Goal: Find specific page/section: Find specific page/section

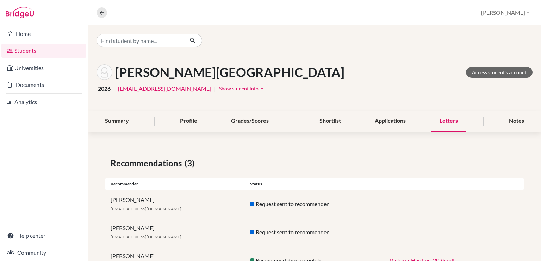
scroll to position [30, 0]
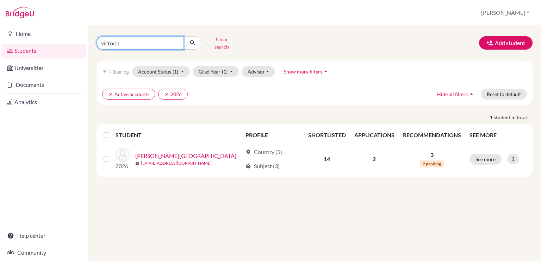
click at [129, 43] on input "victoria" at bounding box center [140, 42] width 87 height 13
type input "gustavo"
click button "submit" at bounding box center [192, 42] width 19 height 13
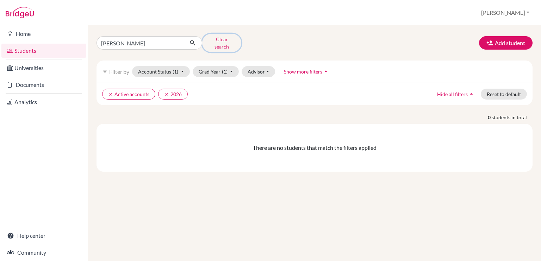
click at [223, 39] on button "Clear search" at bounding box center [221, 43] width 39 height 18
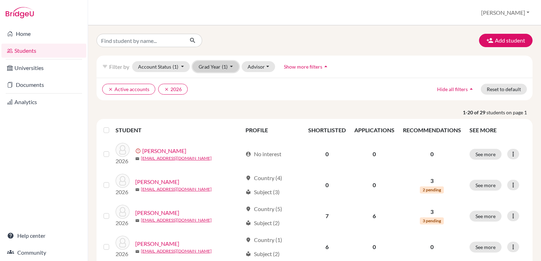
click at [224, 67] on span "(1)" at bounding box center [225, 67] width 6 height 6
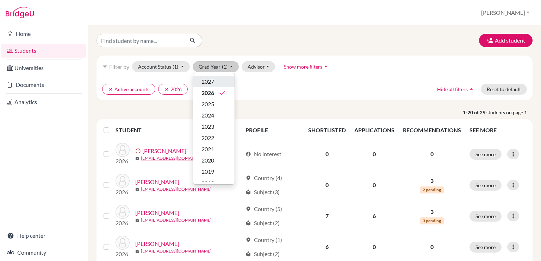
click at [217, 83] on div "2027" at bounding box center [213, 81] width 25 height 8
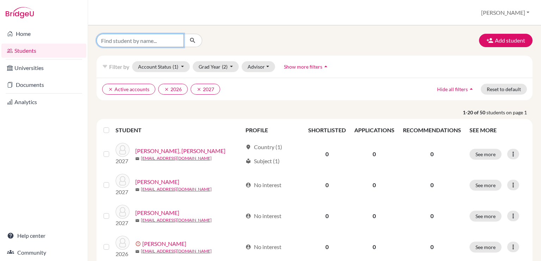
click at [156, 42] on input "Find student by name..." at bounding box center [140, 40] width 87 height 13
type input "gustavo"
click button "submit" at bounding box center [192, 40] width 19 height 13
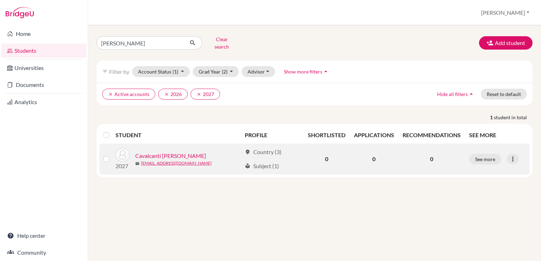
click at [195, 152] on link "Cavalcanti Soler, Gustavo" at bounding box center [170, 156] width 71 height 8
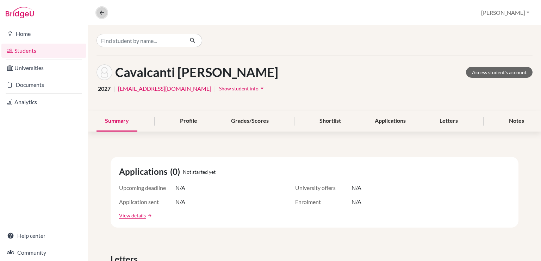
click at [101, 13] on icon at bounding box center [102, 13] width 6 height 6
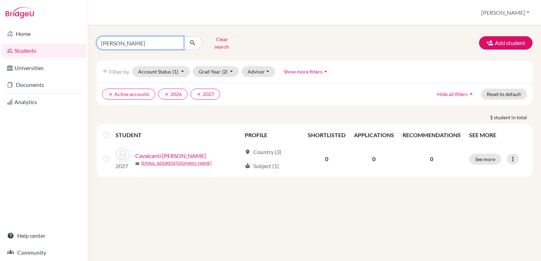
click at [141, 42] on input "gustavo" at bounding box center [140, 42] width 87 height 13
type input "tony"
click button "submit" at bounding box center [192, 42] width 19 height 13
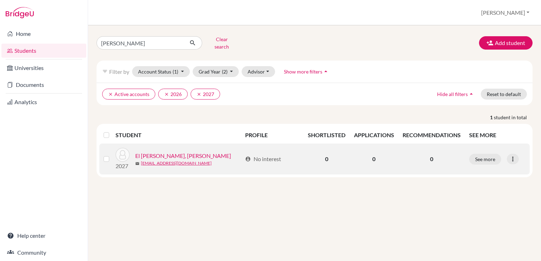
click at [178, 152] on link "El Khouri Rocco, Tony" at bounding box center [183, 156] width 96 height 8
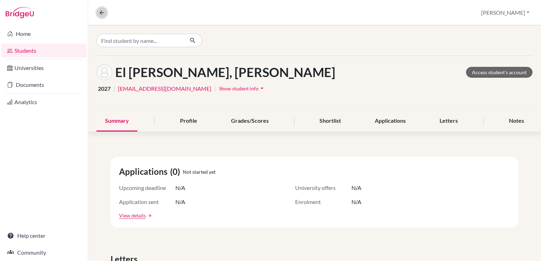
click at [100, 10] on icon at bounding box center [102, 13] width 6 height 6
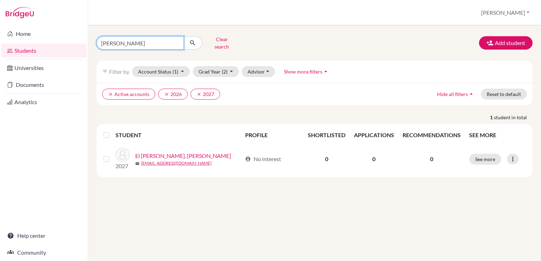
click at [141, 39] on input "tony" at bounding box center [140, 42] width 87 height 13
type input "gustavo"
click button "submit" at bounding box center [192, 42] width 19 height 13
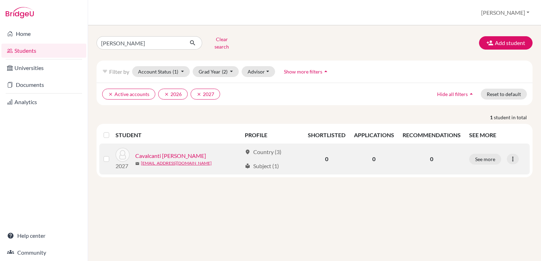
click at [166, 152] on link "Cavalcanti Soler, Gustavo" at bounding box center [170, 156] width 71 height 8
